Goal: Check status: Check status

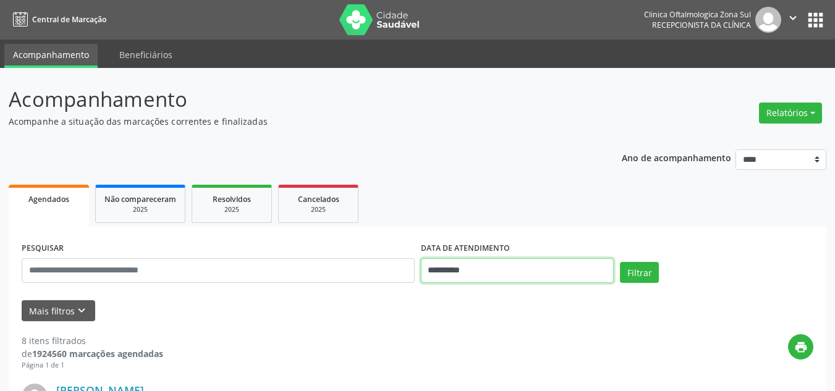
click at [468, 267] on input "**********" at bounding box center [517, 270] width 193 height 25
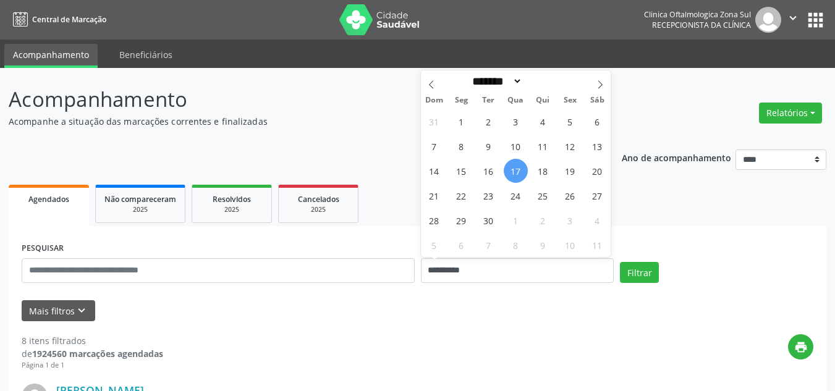
click at [515, 169] on span "17" at bounding box center [516, 171] width 24 height 24
type input "**********"
click at [564, 169] on span "19" at bounding box center [570, 171] width 24 height 24
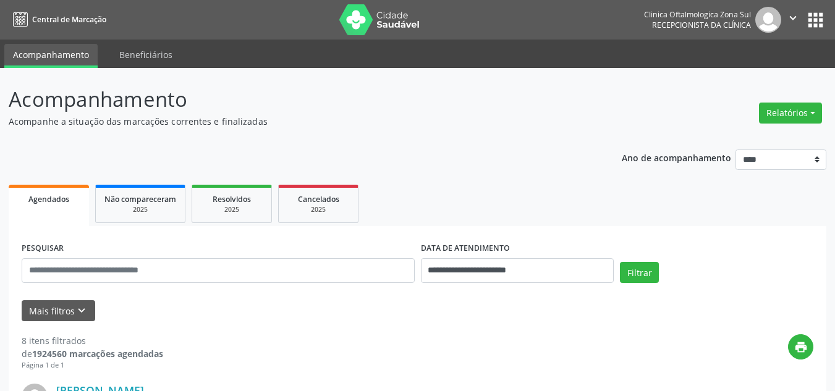
drag, startPoint x: 473, startPoint y: 286, endPoint x: 482, endPoint y: 272, distance: 16.6
click at [473, 285] on div "**********" at bounding box center [518, 265] width 200 height 53
click at [485, 272] on input "**********" at bounding box center [517, 270] width 193 height 25
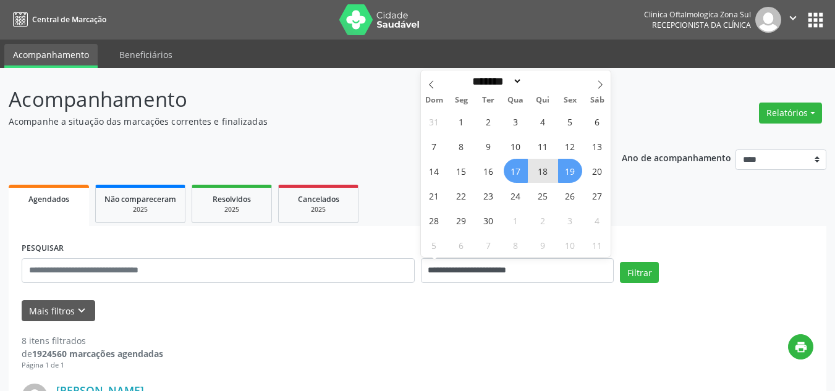
click at [541, 179] on span "18" at bounding box center [543, 171] width 24 height 24
type input "**********"
click at [578, 174] on span "19" at bounding box center [570, 171] width 24 height 24
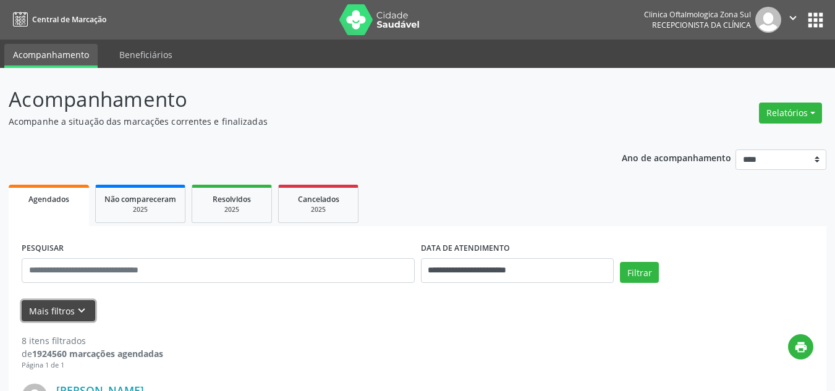
click at [60, 311] on button "Mais filtros keyboard_arrow_down" at bounding box center [59, 311] width 74 height 22
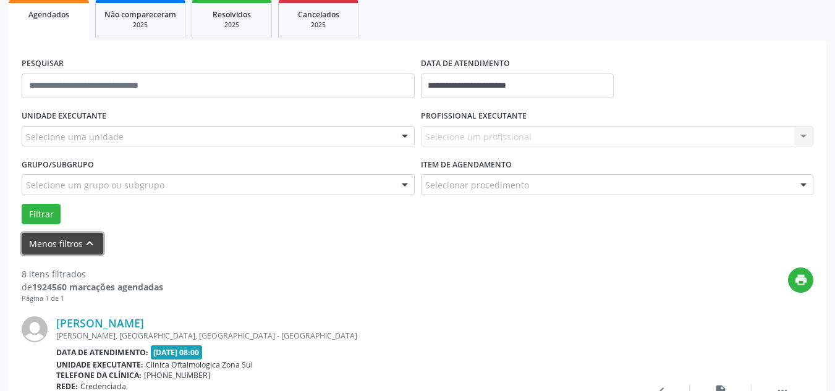
scroll to position [185, 0]
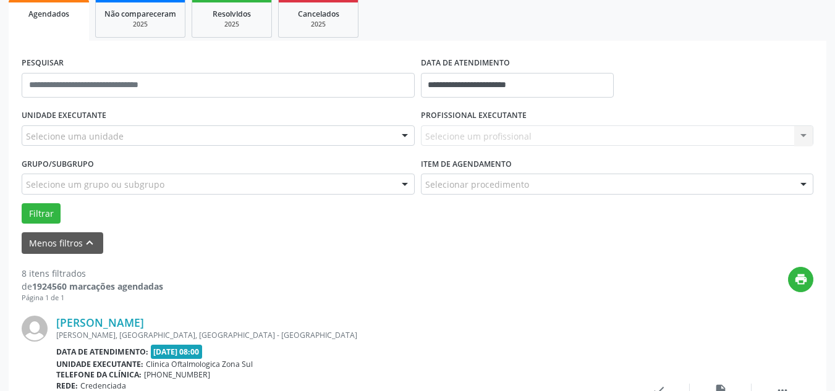
click at [131, 135] on div "Selecione uma unidade" at bounding box center [218, 135] width 393 height 21
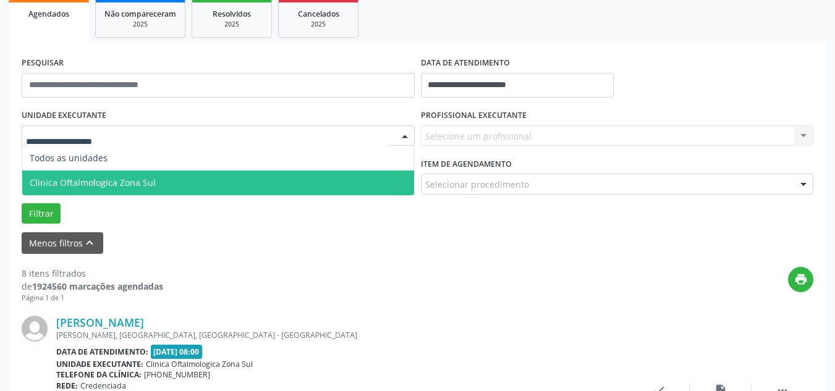
drag, startPoint x: 119, startPoint y: 175, endPoint x: 379, endPoint y: 166, distance: 259.7
click at [120, 175] on span "Clinica Oftalmologica Zona Sul" at bounding box center [218, 183] width 392 height 25
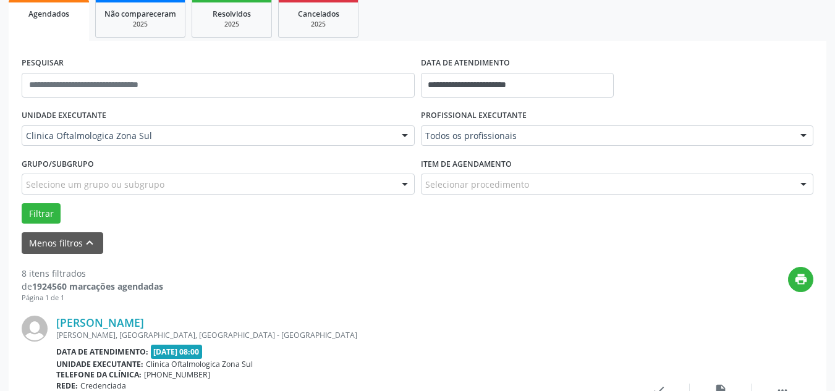
click at [463, 144] on div "Todos os profissionais Todos os profissionais [PERSON_NAME] | Oftalmologia [MED…" at bounding box center [617, 135] width 393 height 21
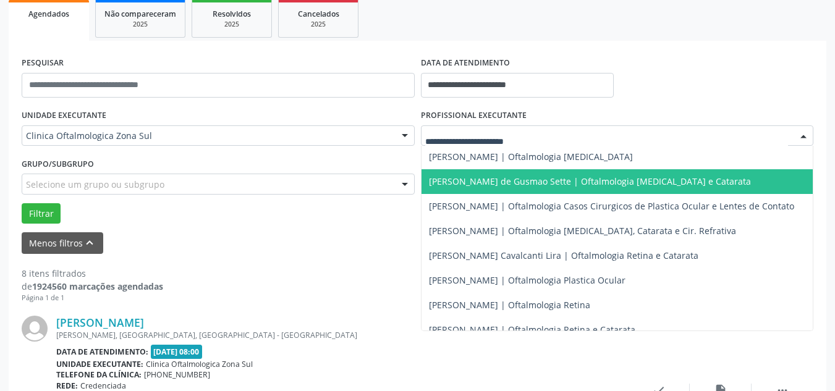
scroll to position [121, 0]
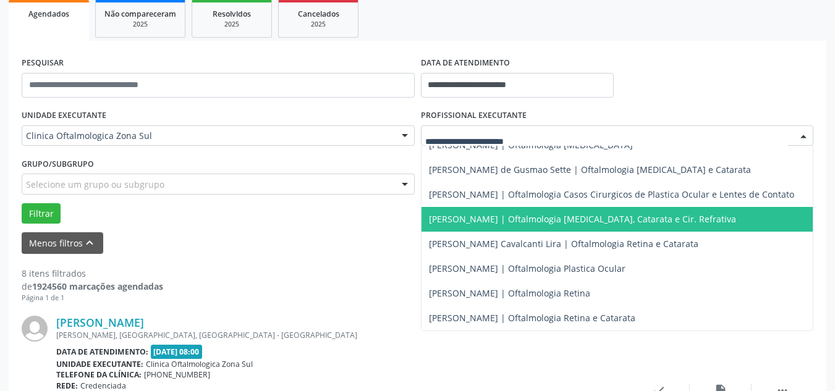
click at [464, 213] on span "[PERSON_NAME] | Oftalmologia [MEDICAL_DATA], Catarata e Cir. Refrativa" at bounding box center [582, 219] width 307 height 12
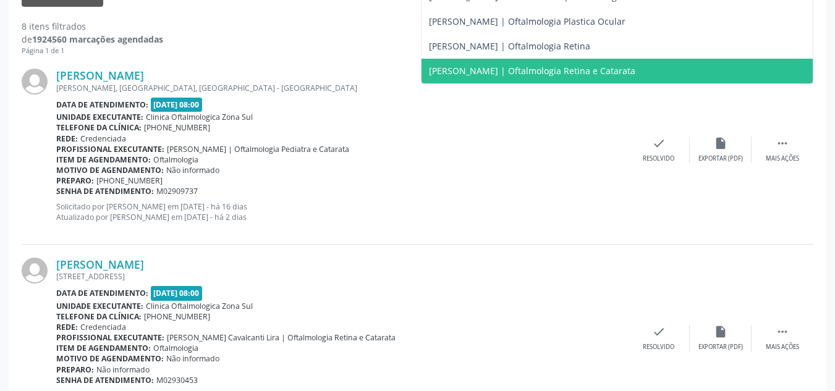
scroll to position [59, 0]
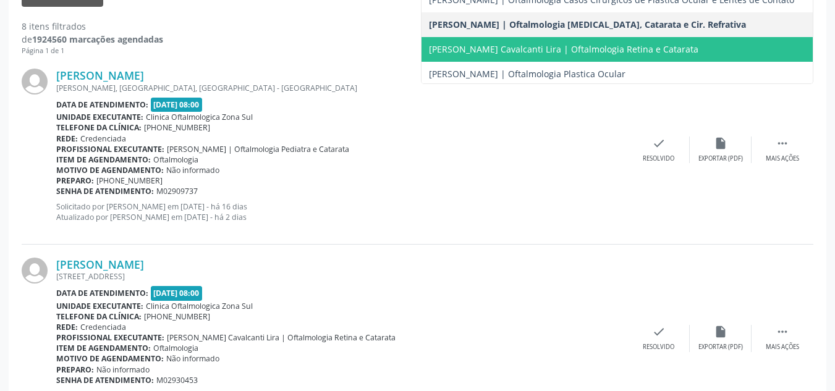
click at [507, 38] on span "[PERSON_NAME] Cavalcanti Lira | Oftalmologia Retina e Catarata" at bounding box center [618, 49] width 392 height 25
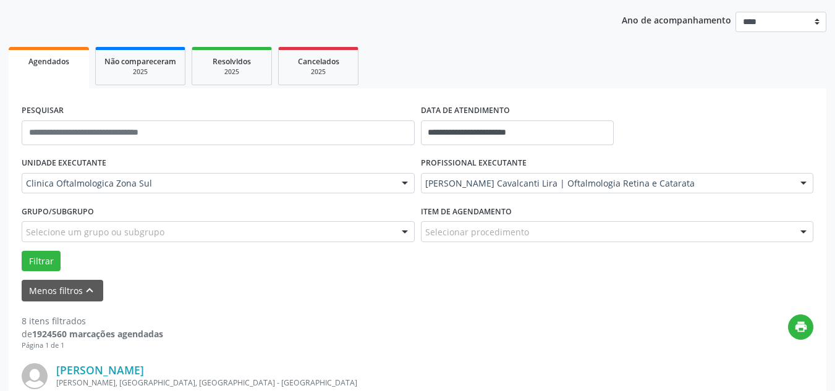
scroll to position [64, 0]
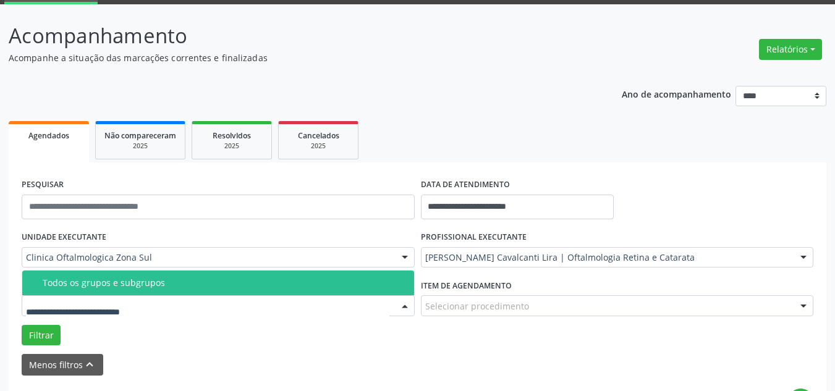
click at [61, 279] on div "Todos os grupos e subgrupos" at bounding box center [225, 283] width 364 height 10
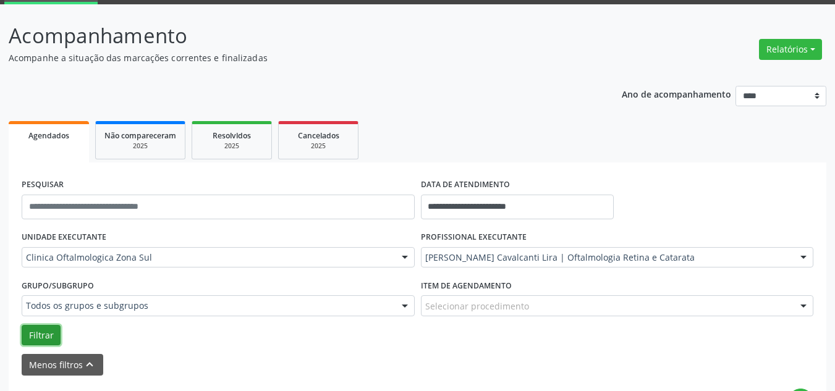
click at [49, 337] on button "Filtrar" at bounding box center [41, 335] width 39 height 21
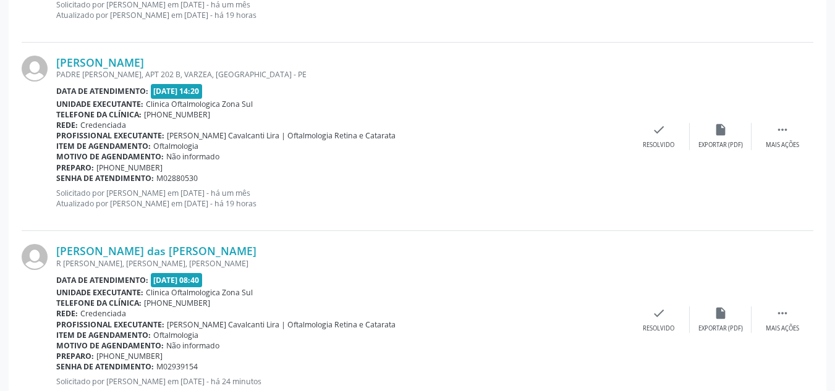
scroll to position [674, 0]
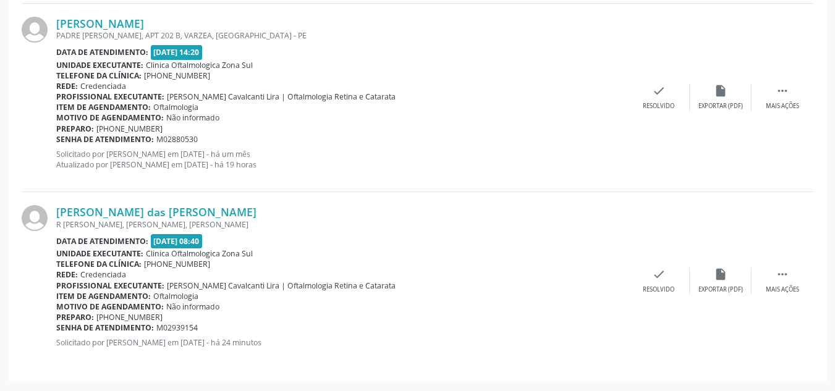
drag, startPoint x: 277, startPoint y: 201, endPoint x: 253, endPoint y: 205, distance: 23.7
click at [253, 205] on div "[PERSON_NAME] das [PERSON_NAME] R [PERSON_NAME], [PERSON_NAME], [PERSON_NAME] D…" at bounding box center [418, 280] width 792 height 177
drag, startPoint x: 270, startPoint y: 210, endPoint x: 69, endPoint y: 210, distance: 200.9
click at [44, 211] on div "[PERSON_NAME] das [PERSON_NAME] R [PERSON_NAME], [PERSON_NAME], [PERSON_NAME] D…" at bounding box center [418, 280] width 792 height 177
copy div "[PERSON_NAME] das [PERSON_NAME]"
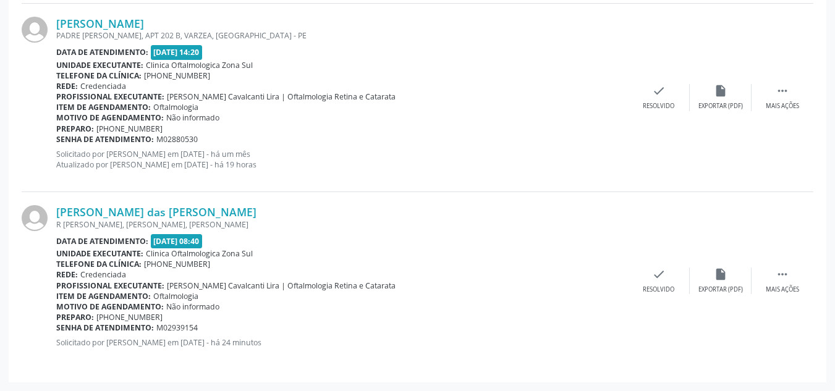
drag, startPoint x: 213, startPoint y: 328, endPoint x: 57, endPoint y: 328, distance: 155.7
click at [57, 328] on div "Senha de atendimento: M02939154" at bounding box center [342, 328] width 572 height 11
copy div "Senha de atendimento: M02939154"
